Goal: Navigation & Orientation: Find specific page/section

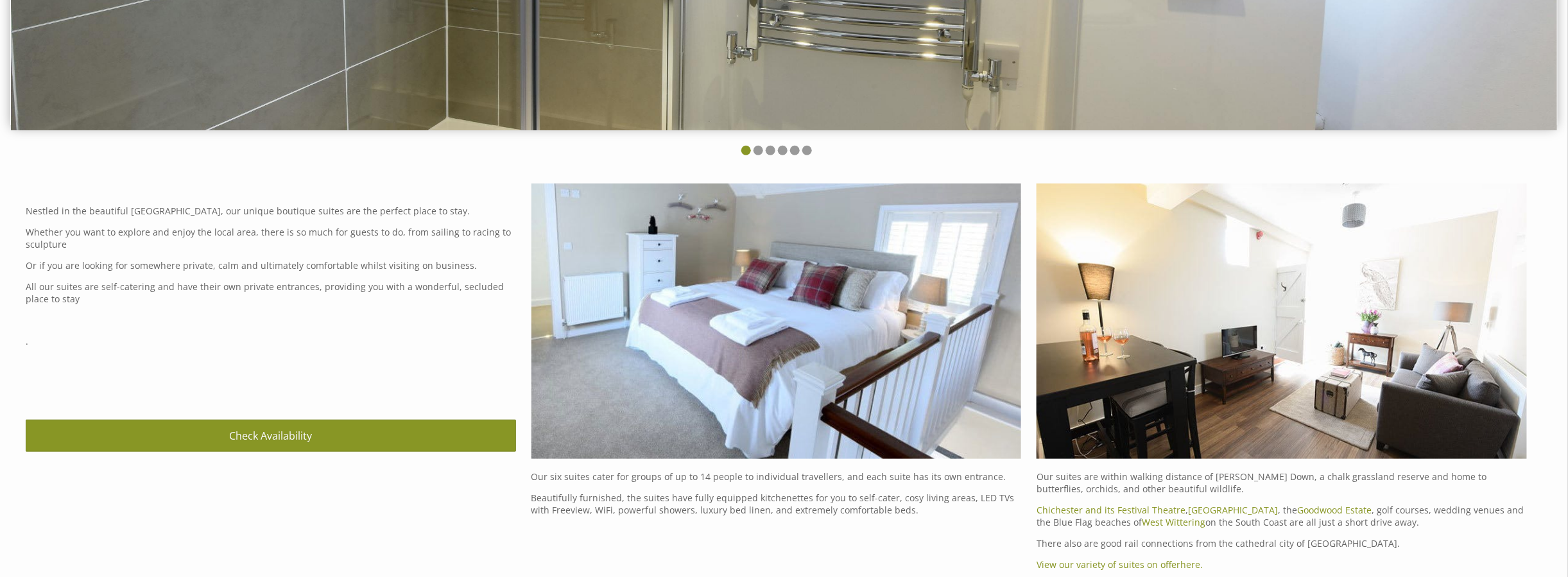
scroll to position [514, 0]
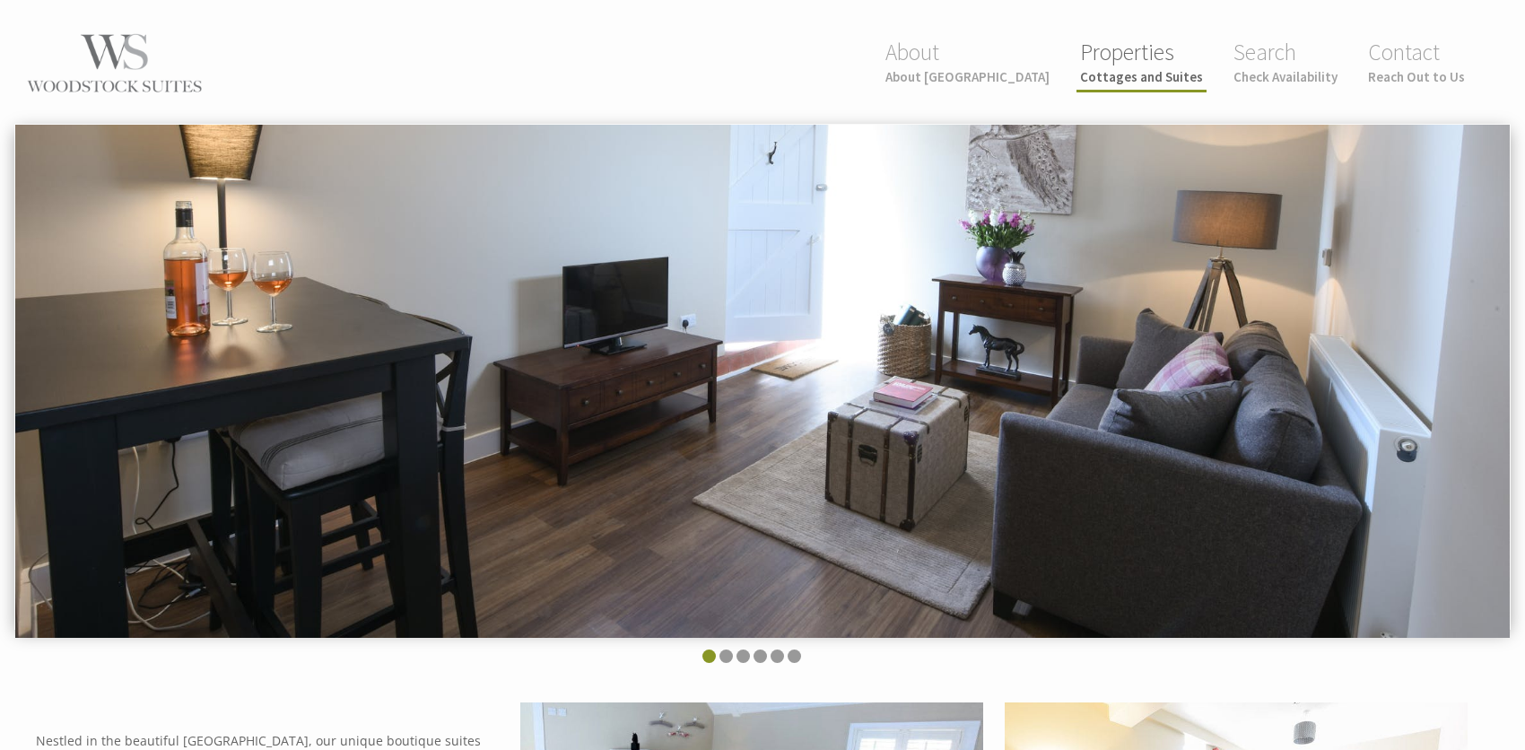
click at [1136, 62] on link "Properties Cottages and Suites" at bounding box center [1141, 62] width 123 height 48
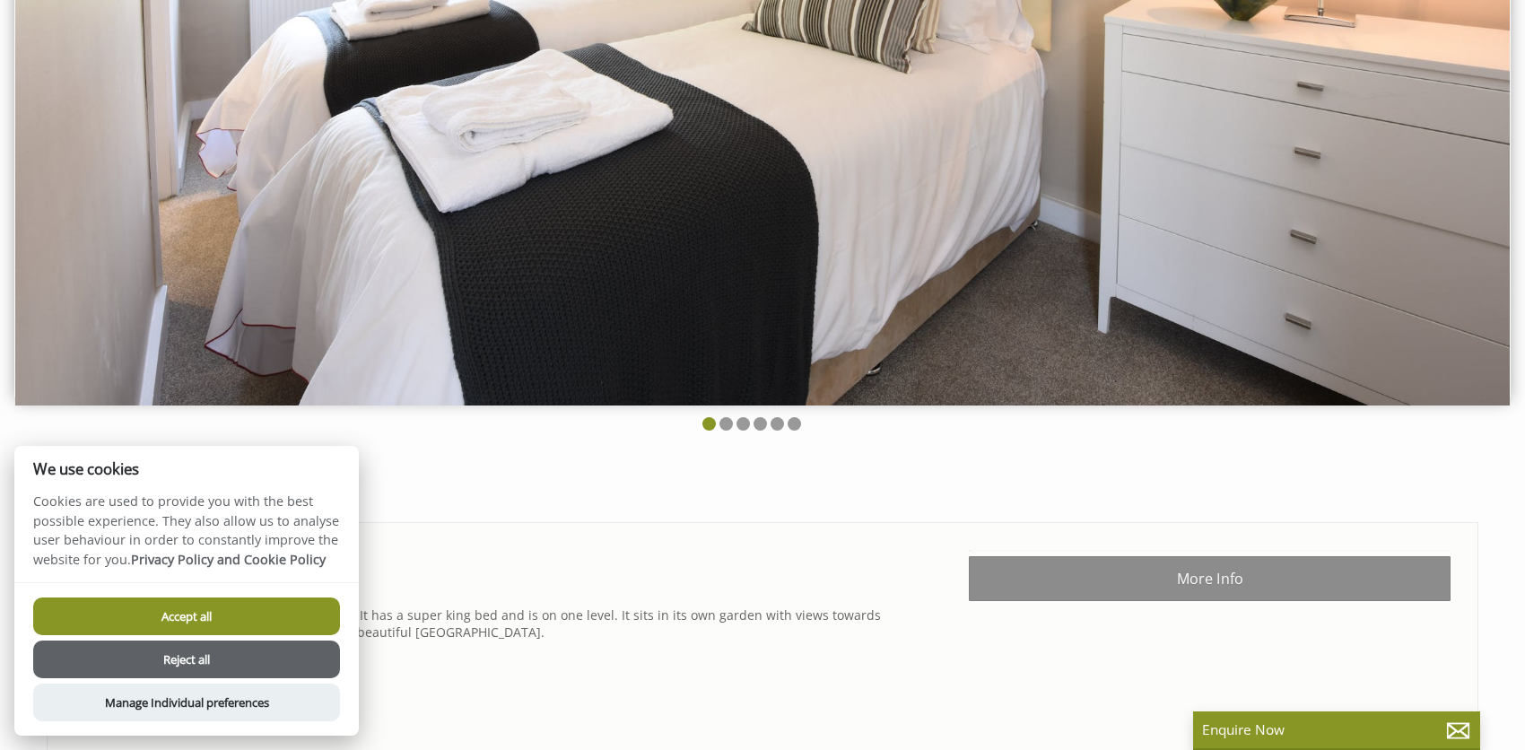
scroll to position [628, 0]
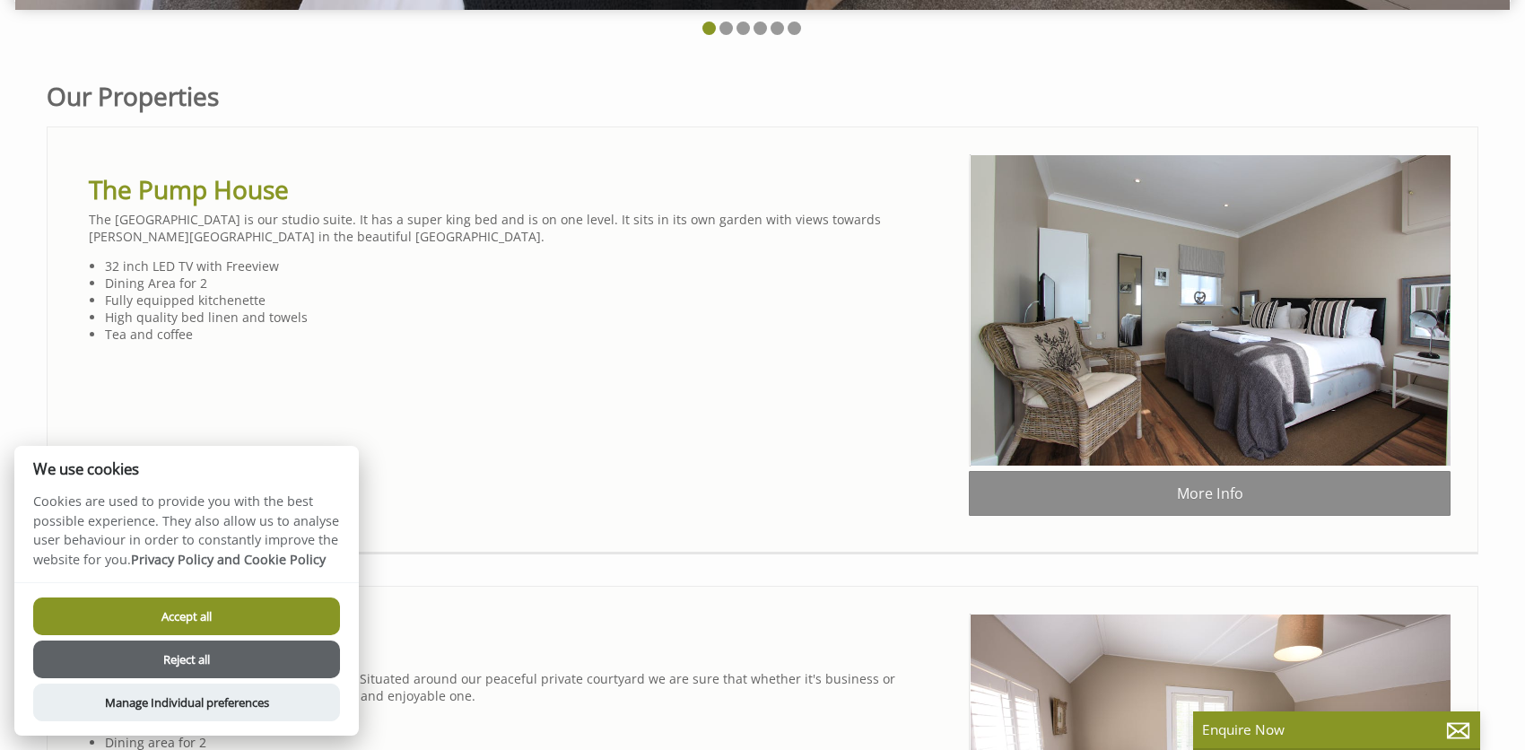
click at [248, 610] on button "Accept all" at bounding box center [186, 616] width 307 height 38
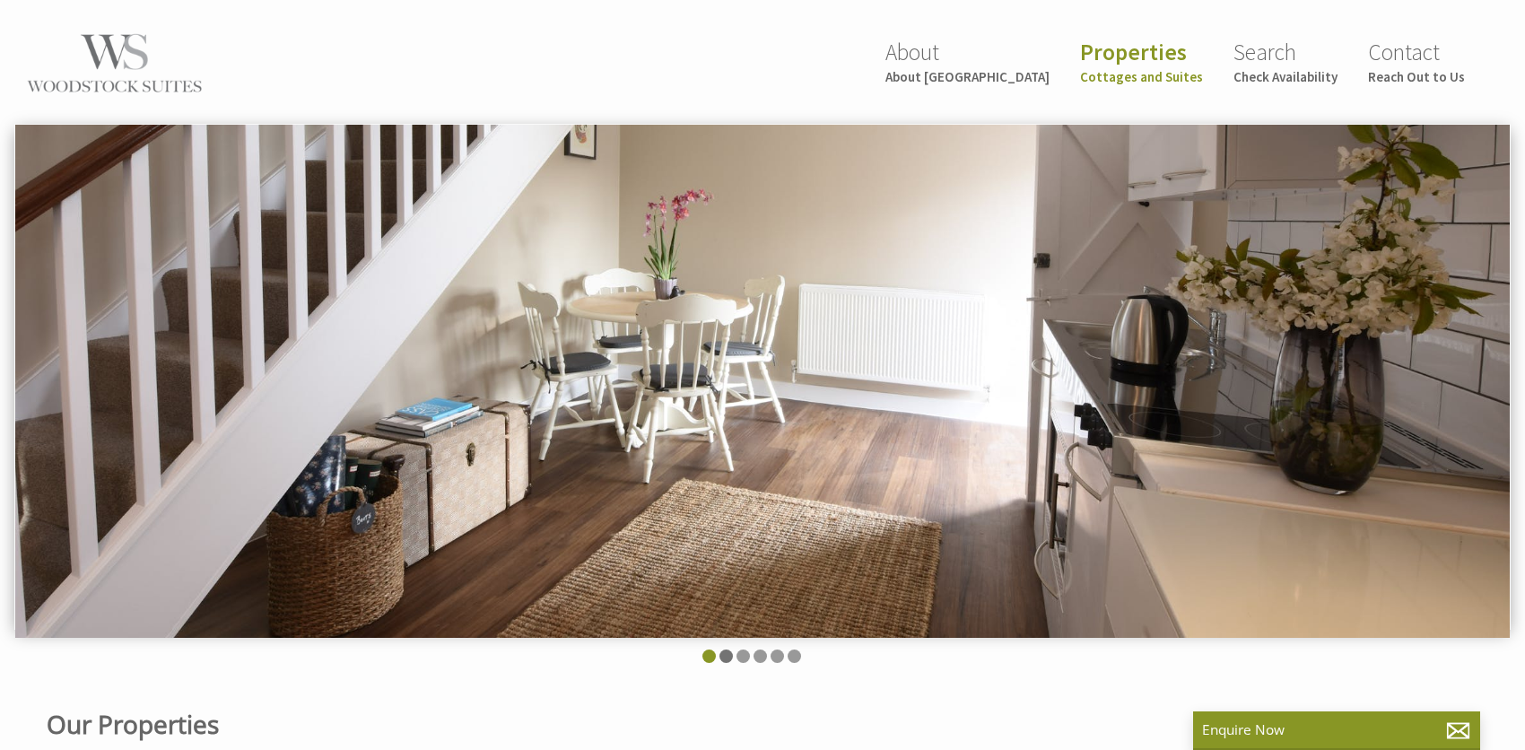
click at [727, 654] on li at bounding box center [725, 655] width 13 height 13
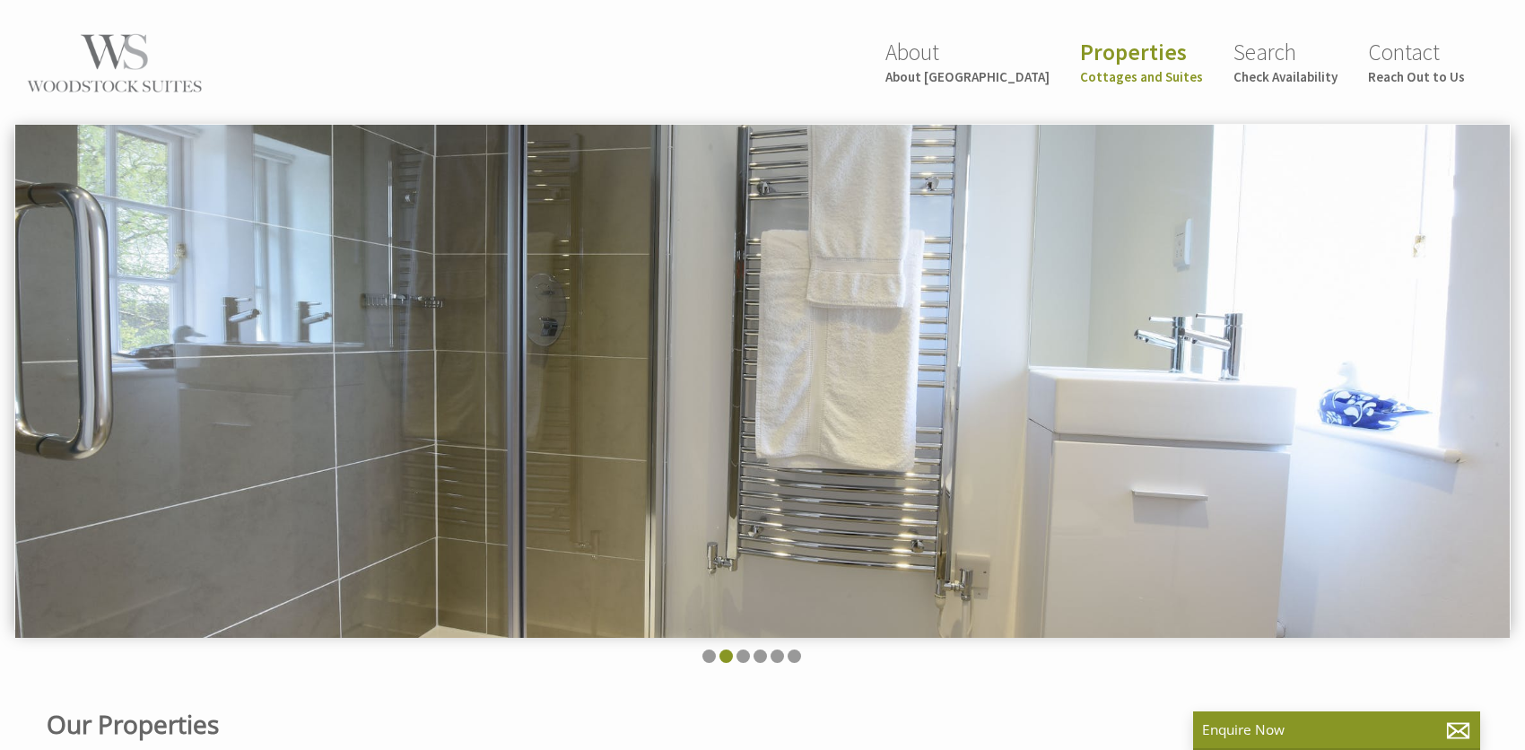
drag, startPoint x: 740, startPoint y: 654, endPoint x: 750, endPoint y: 653, distance: 9.9
click at [741, 654] on li at bounding box center [743, 655] width 13 height 13
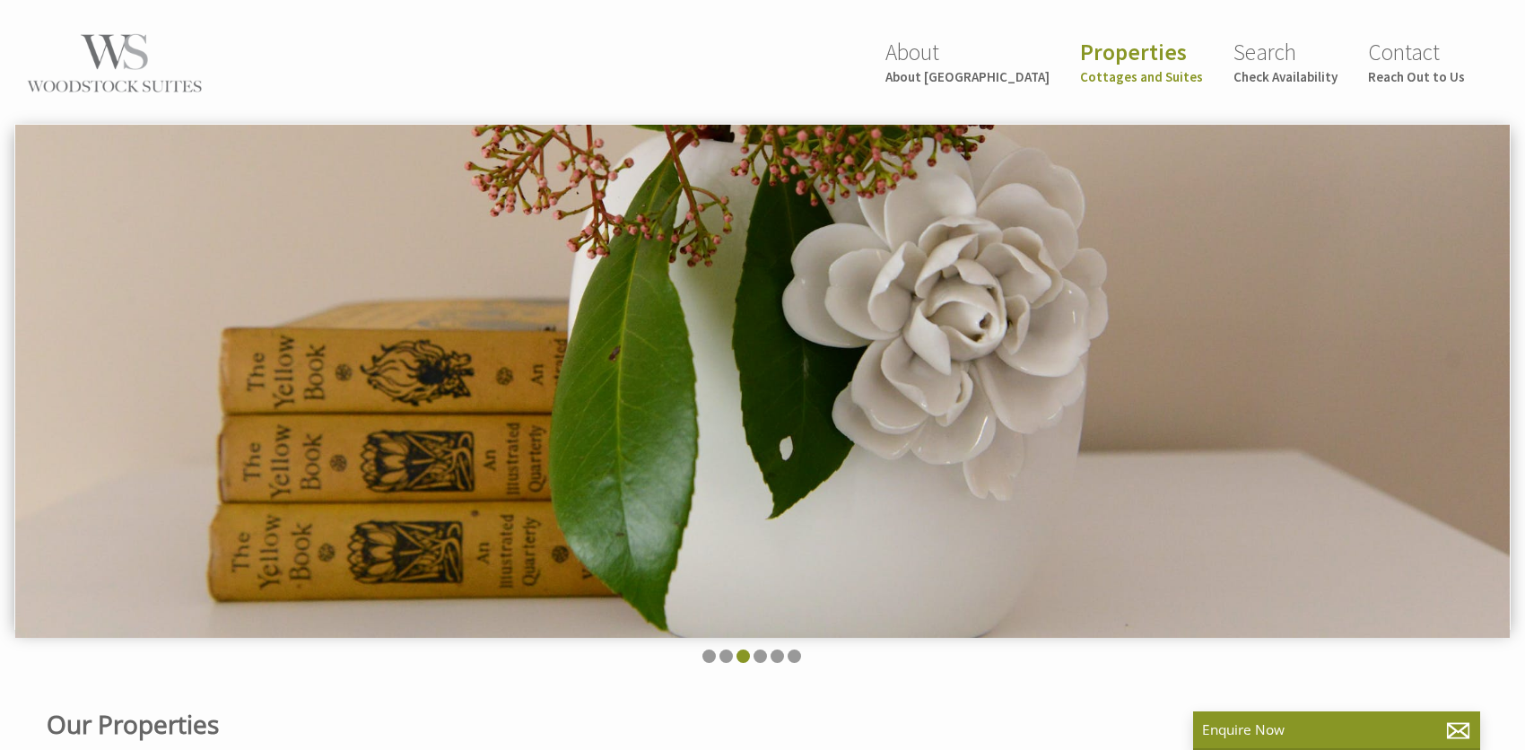
click at [767, 654] on ul at bounding box center [751, 657] width 1453 height 17
click at [766, 654] on li at bounding box center [760, 655] width 13 height 13
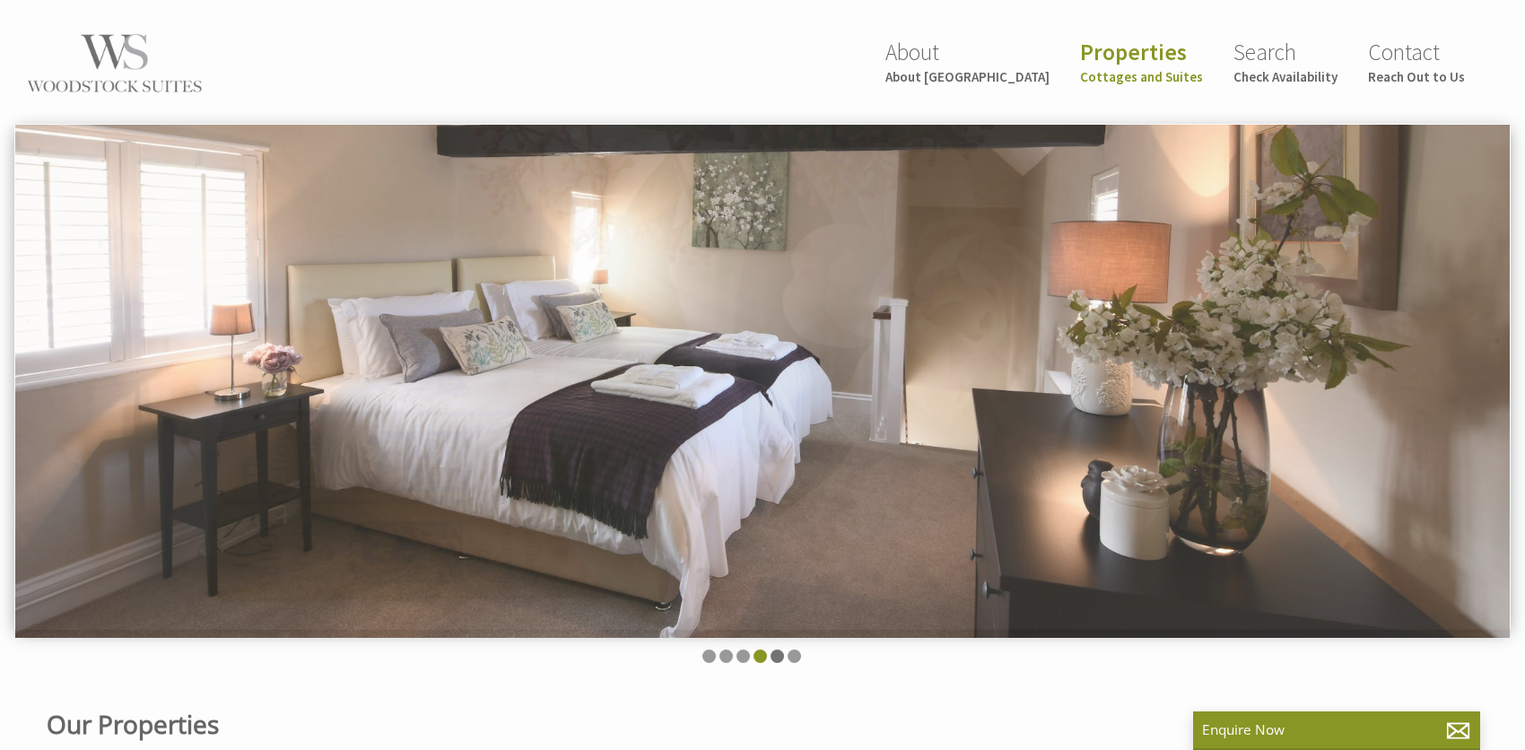
click at [777, 655] on li at bounding box center [777, 655] width 13 height 13
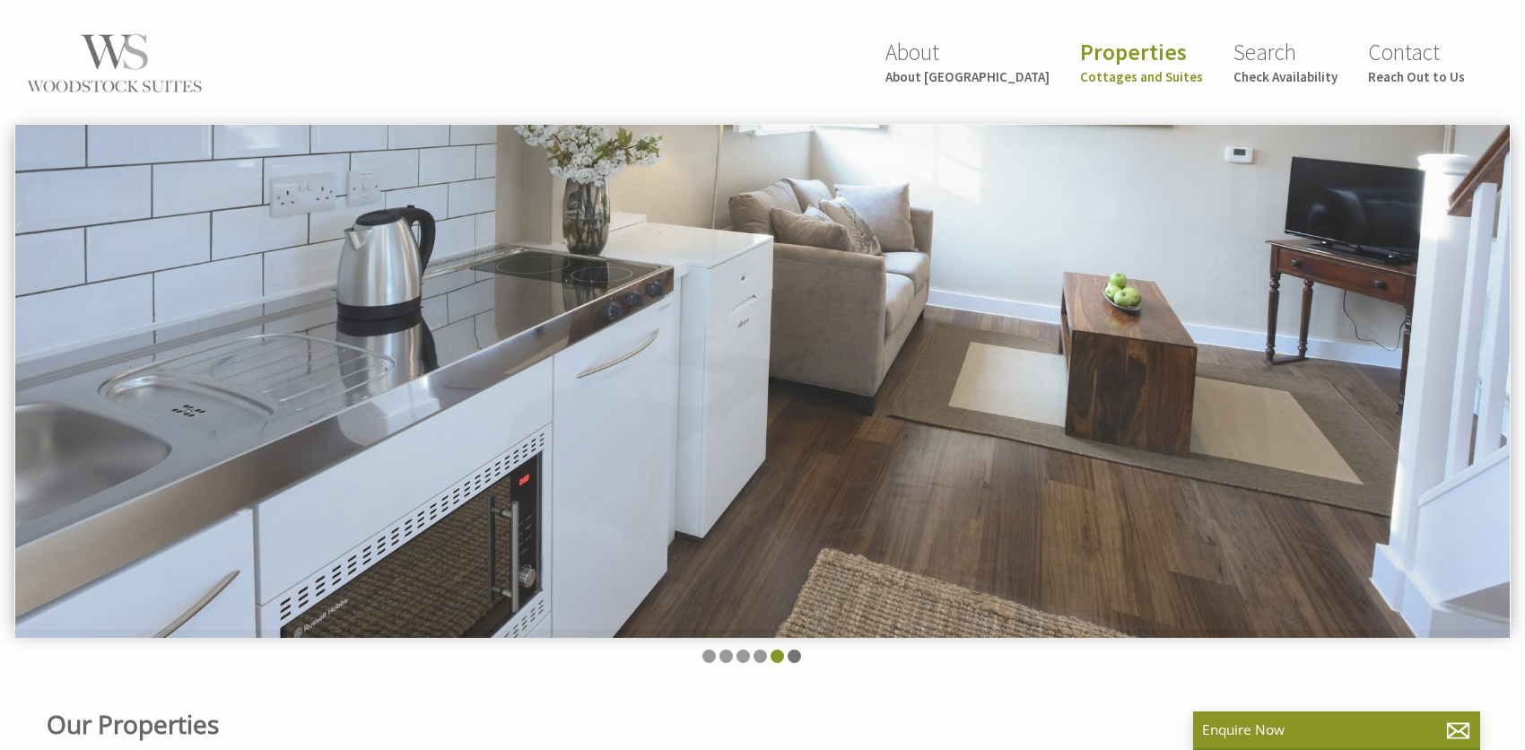
click at [794, 653] on li at bounding box center [794, 655] width 13 height 13
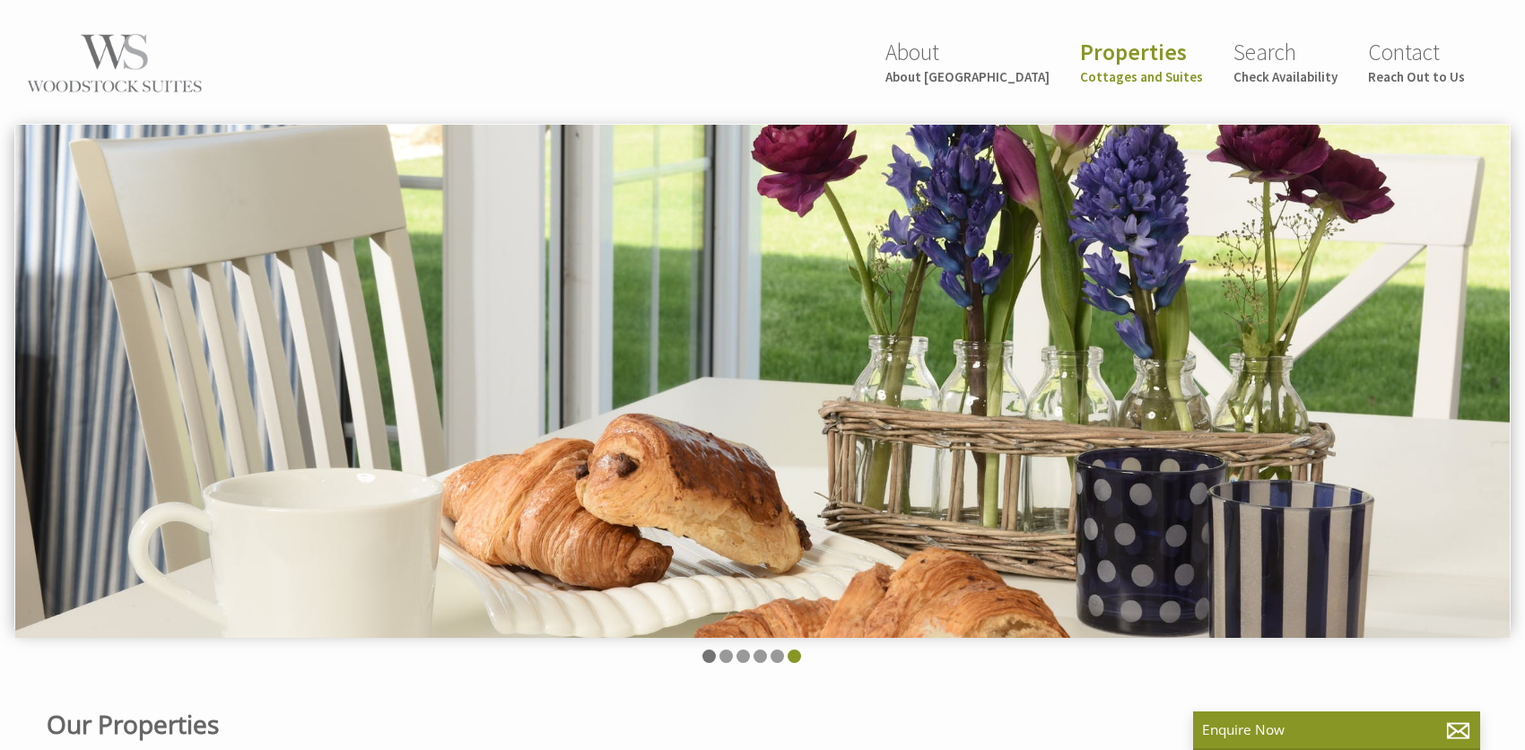
click at [704, 656] on li at bounding box center [708, 655] width 13 height 13
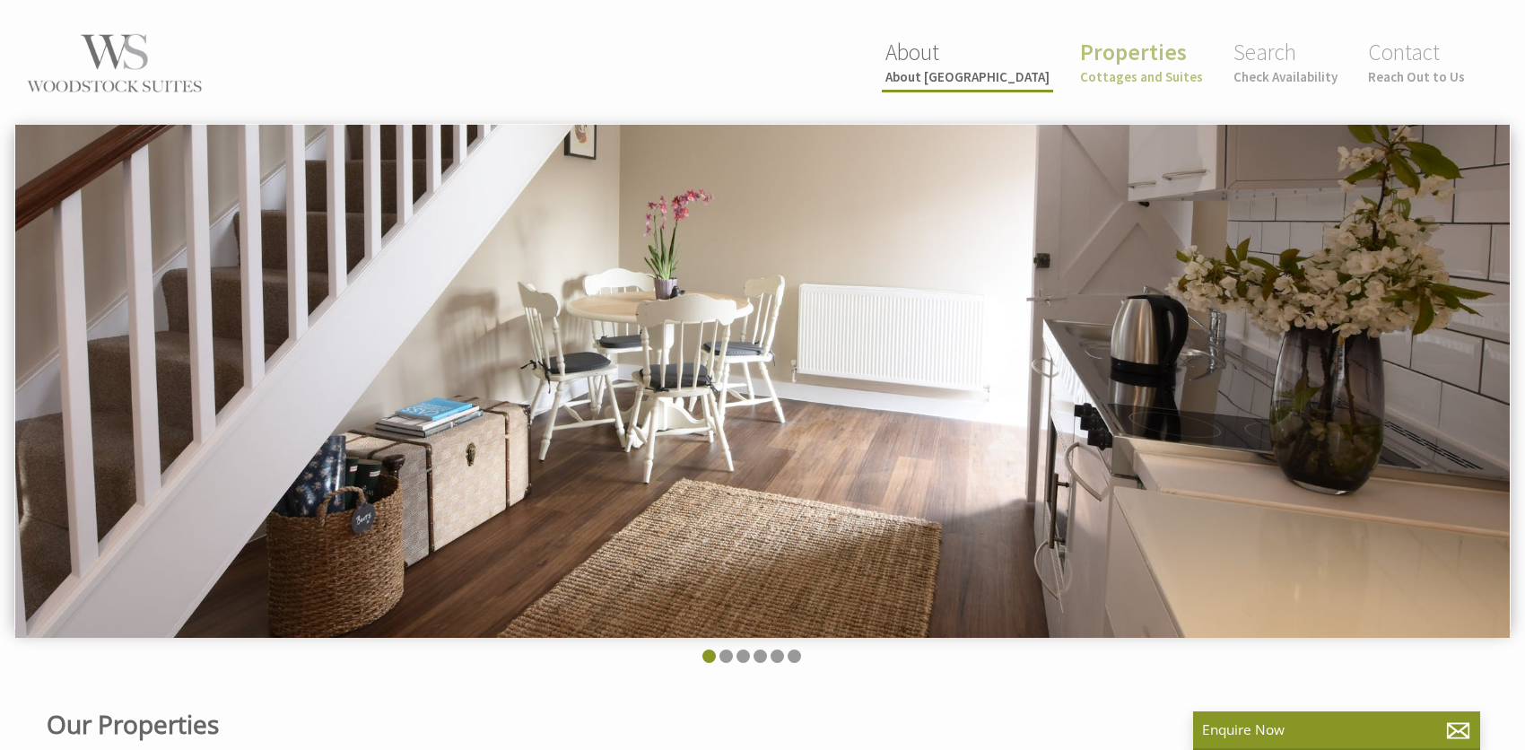
click at [1004, 68] on small "About [GEOGRAPHIC_DATA]" at bounding box center [967, 76] width 164 height 17
